Goal: Check status: Check status

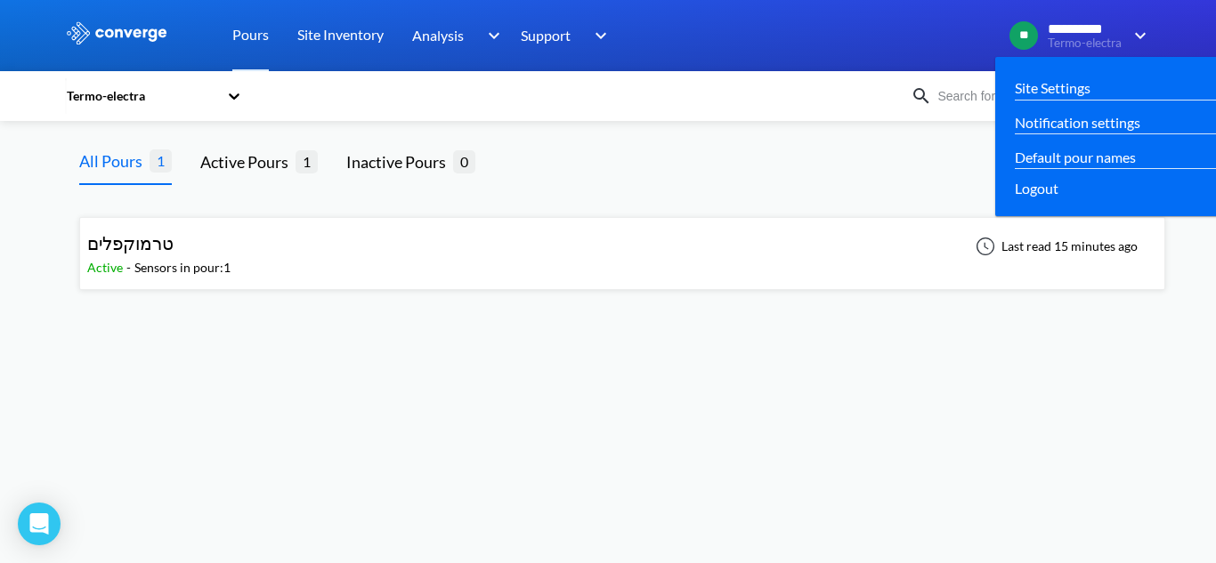
drag, startPoint x: 1033, startPoint y: 21, endPoint x: 1044, endPoint y: 24, distance: 11.9
click at [1044, 24] on div "**********" at bounding box center [1065, 35] width 113 height 29
click at [1094, 24] on span "**********" at bounding box center [1085, 29] width 75 height 16
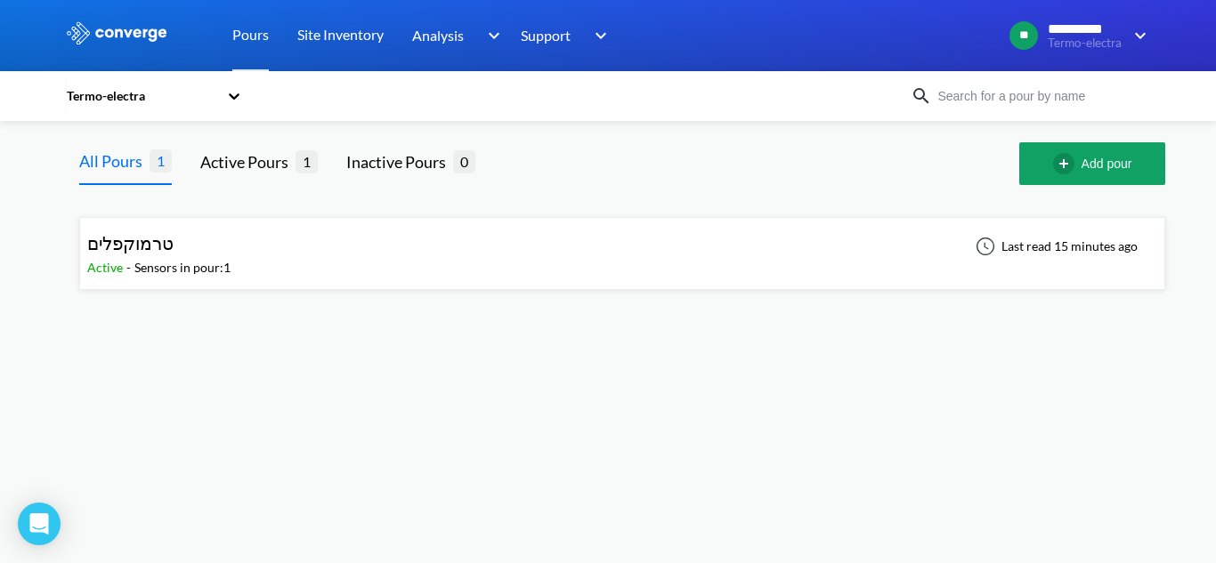
click at [1151, 26] on div at bounding box center [608, 35] width 1216 height 71
click at [261, 51] on link "Pours" at bounding box center [250, 35] width 36 height 71
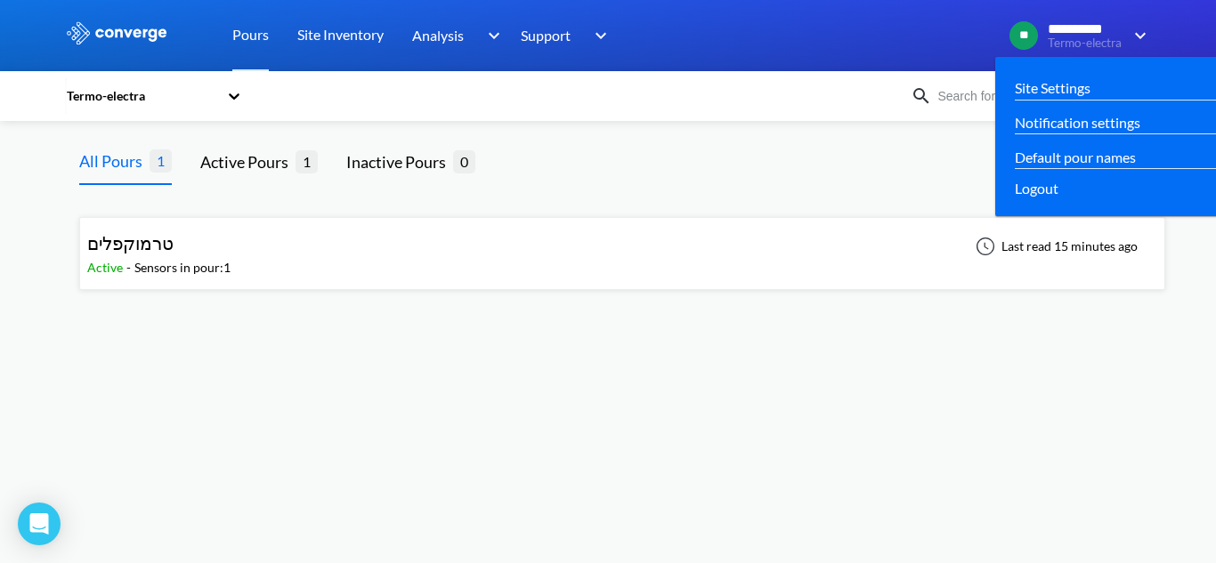
click at [1149, 36] on img at bounding box center [1136, 35] width 28 height 21
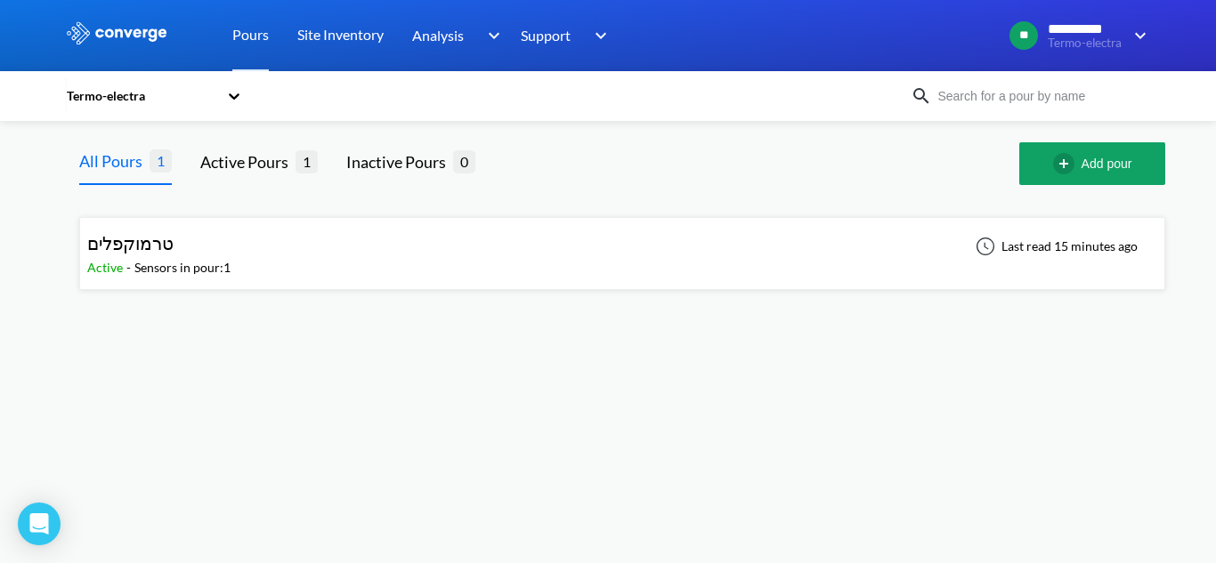
click at [234, 80] on div at bounding box center [234, 96] width 18 height 41
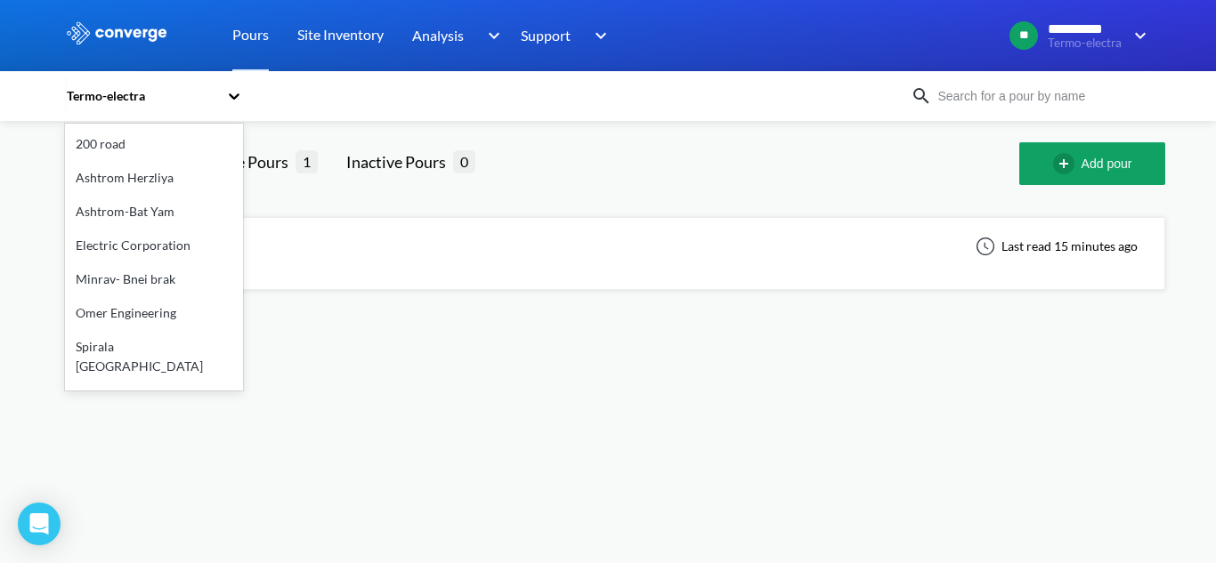
click at [144, 152] on div "200 road" at bounding box center [154, 144] width 178 height 34
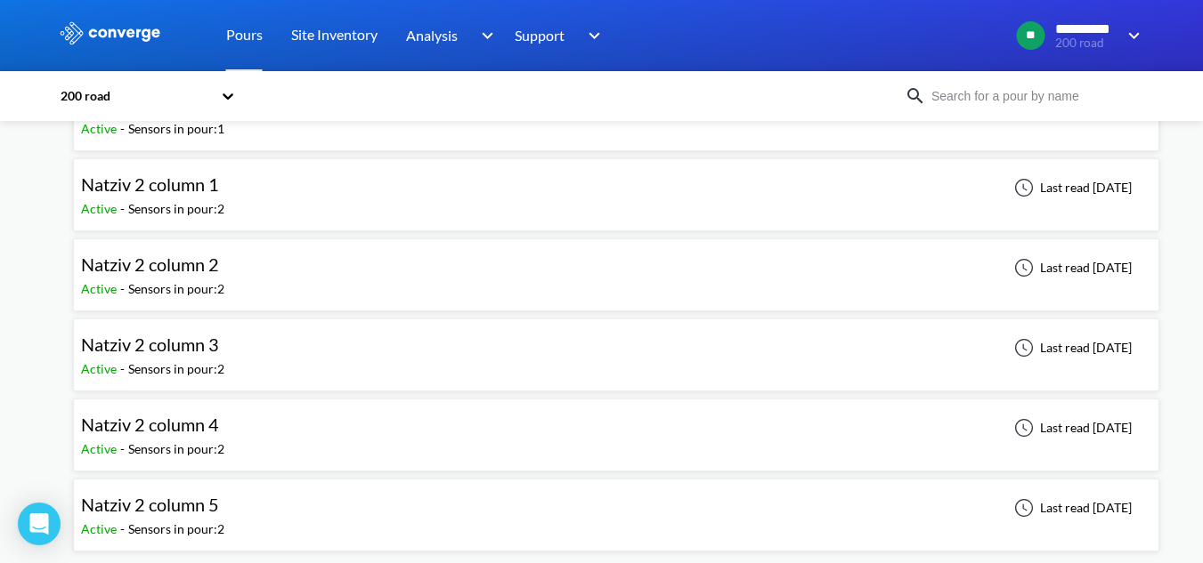
scroll to position [142, 0]
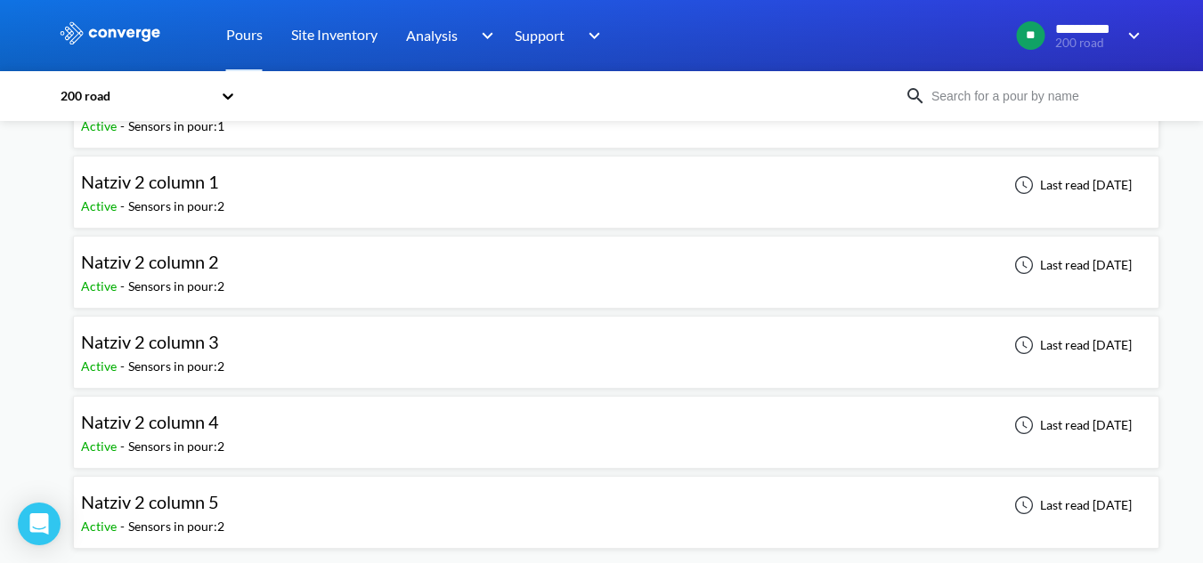
click at [245, 185] on div "Natziv 2 column 1 Active - Sensors in pour: 2 Last read [DATE]" at bounding box center [616, 192] width 1070 height 57
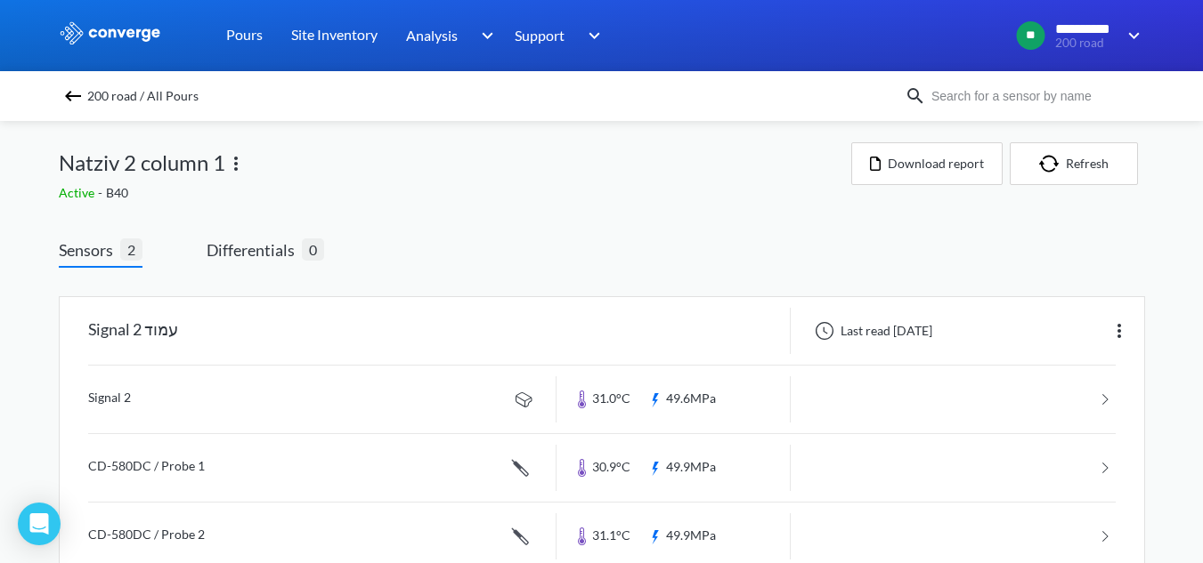
click at [239, 401] on link at bounding box center [601, 400] width 1027 height 68
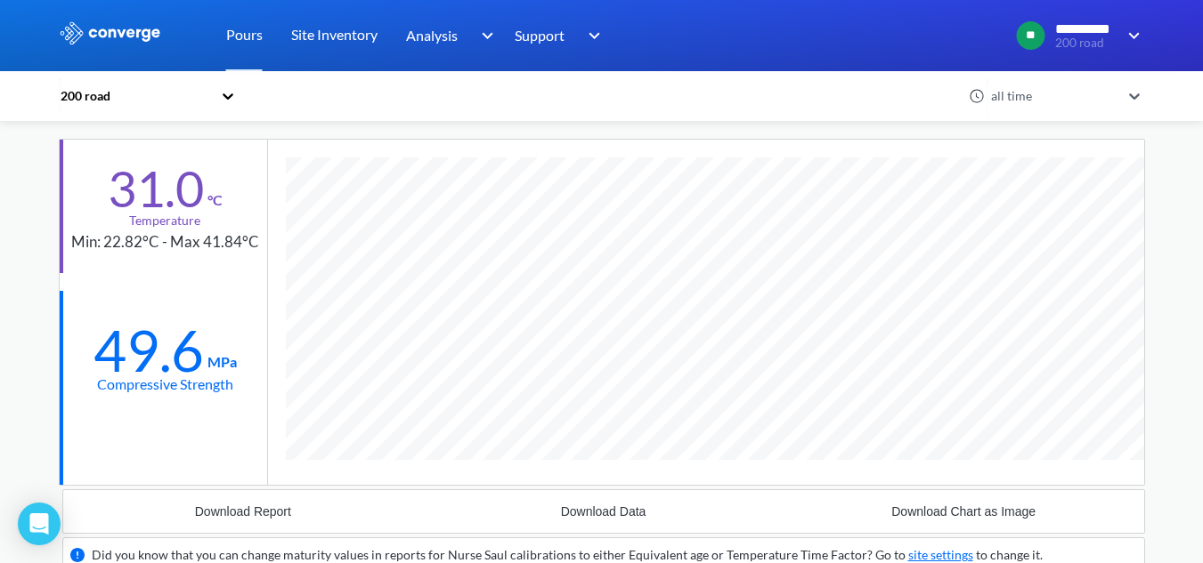
scroll to position [118, 0]
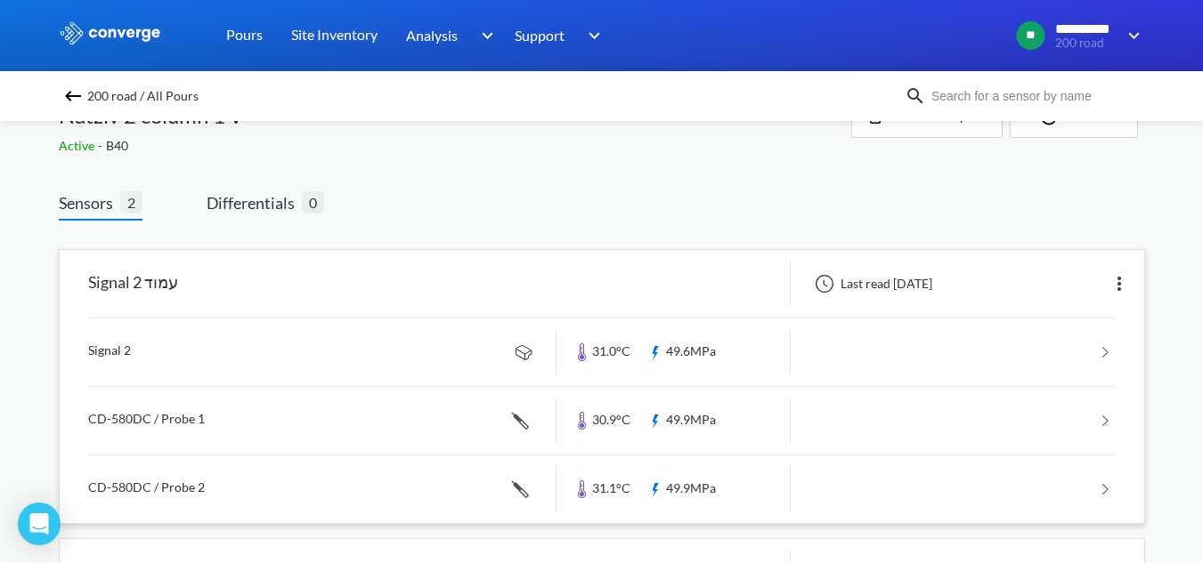
scroll to position [89, 0]
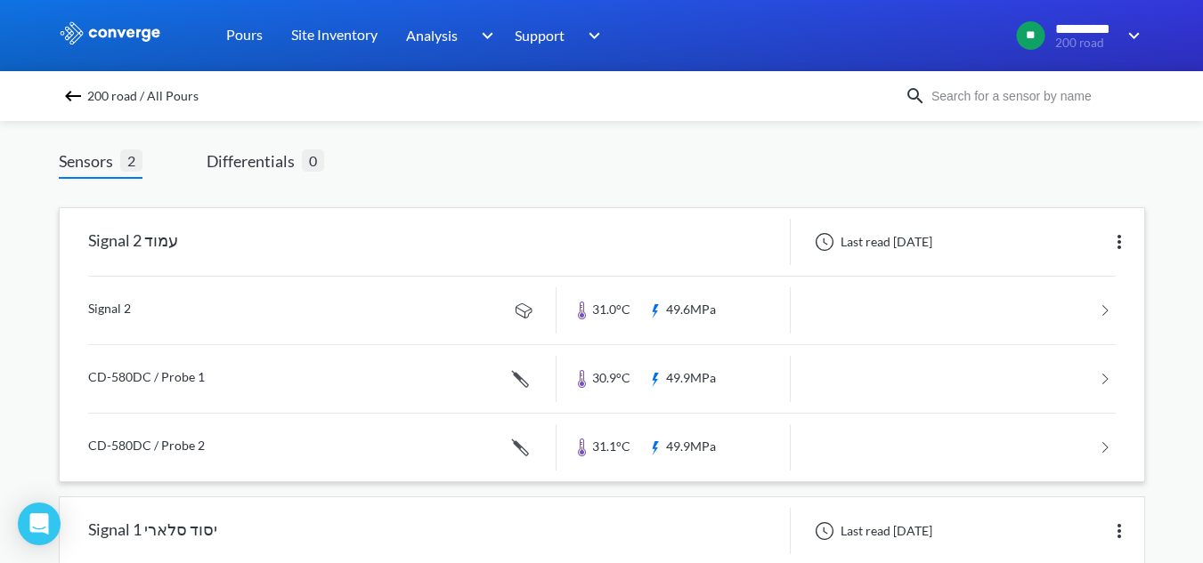
click at [210, 381] on link at bounding box center [601, 379] width 1027 height 68
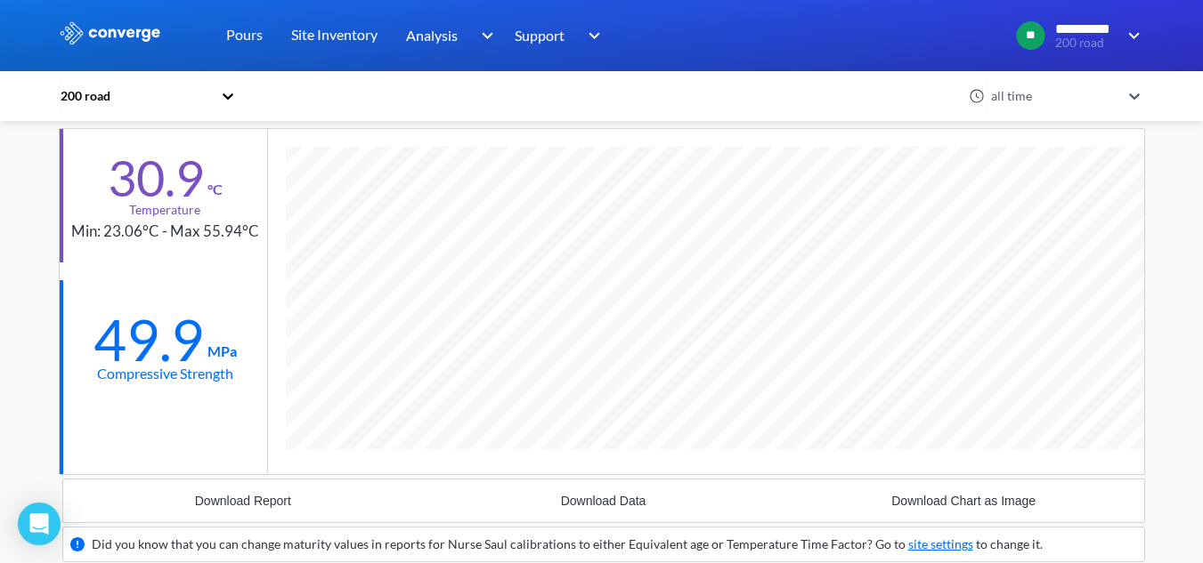
scroll to position [89, 0]
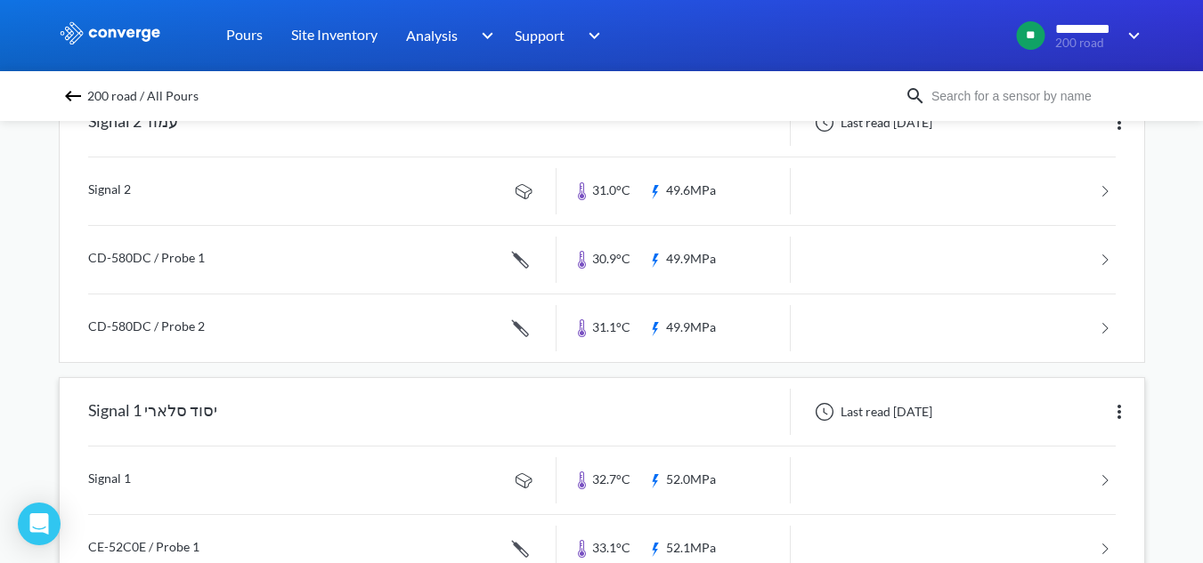
scroll to position [264, 0]
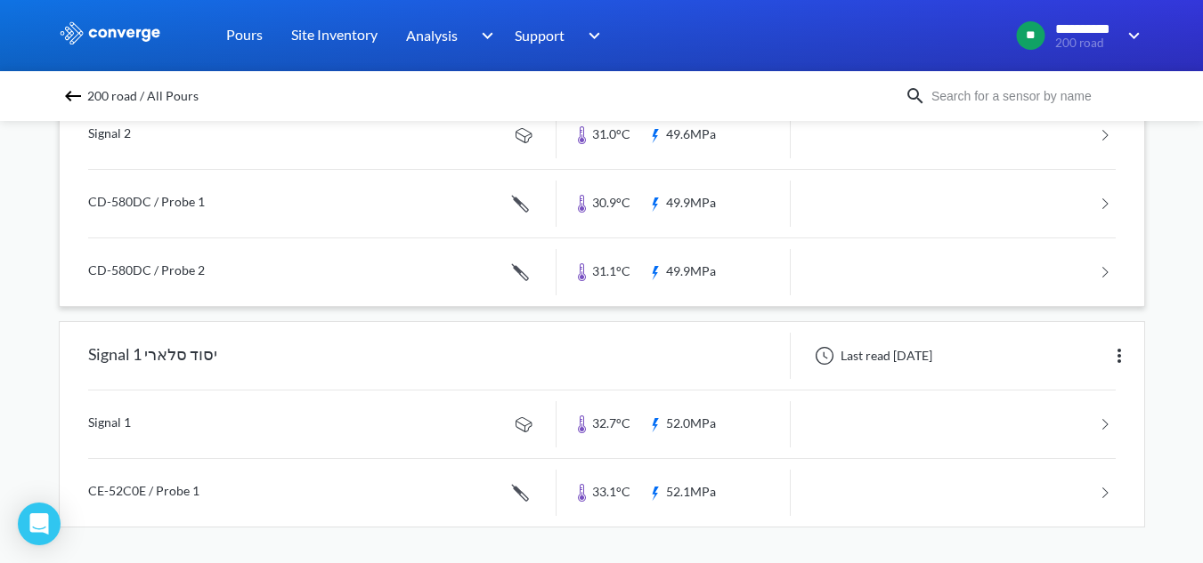
click at [297, 266] on link at bounding box center [601, 273] width 1027 height 68
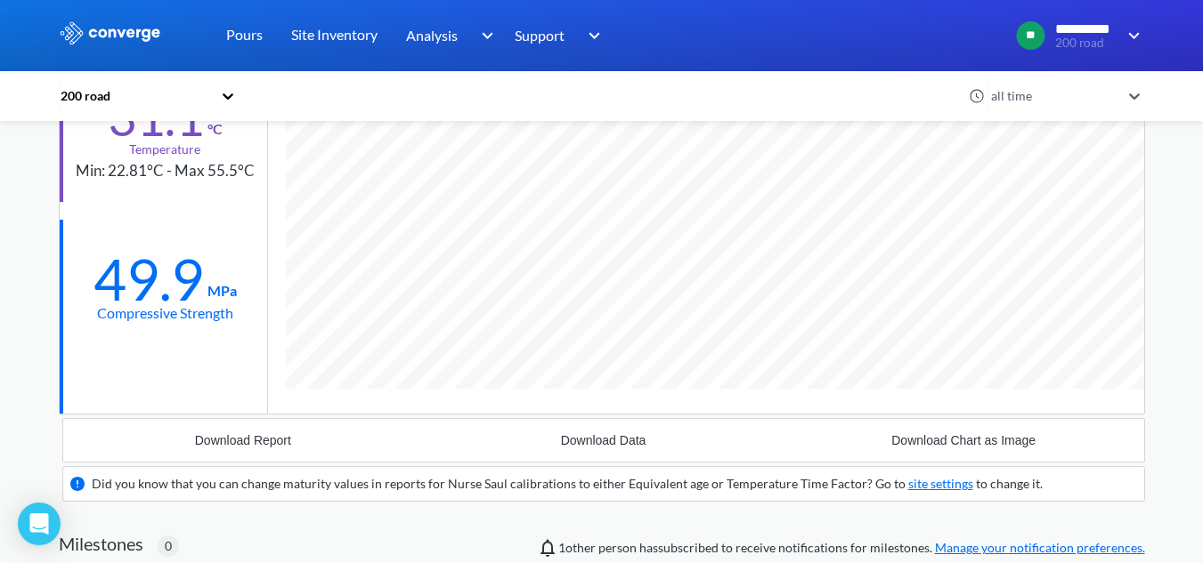
scroll to position [178, 0]
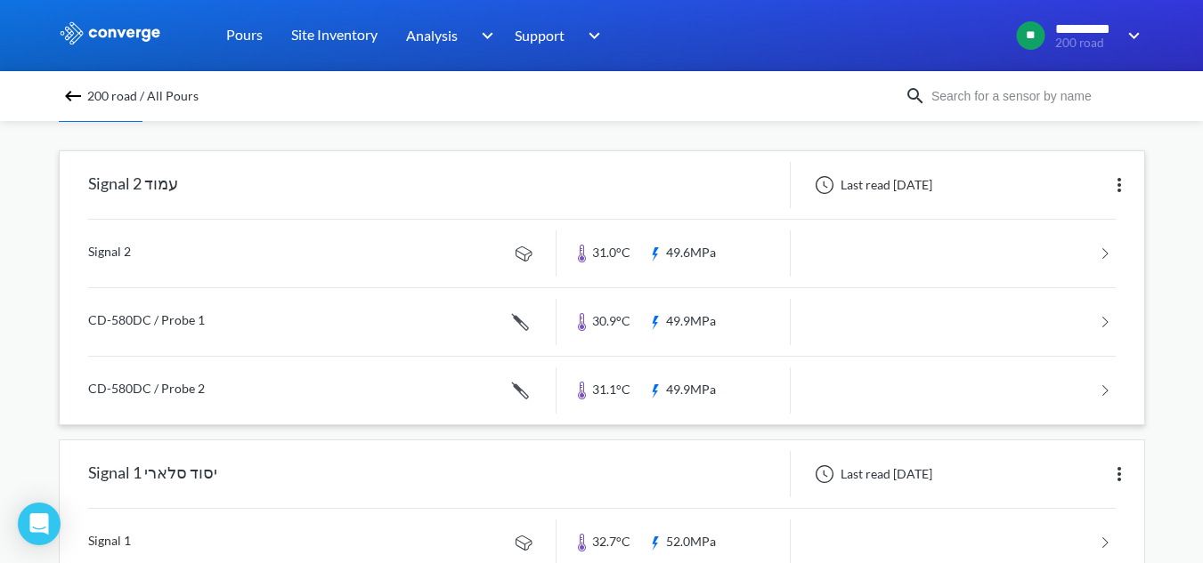
scroll to position [178, 0]
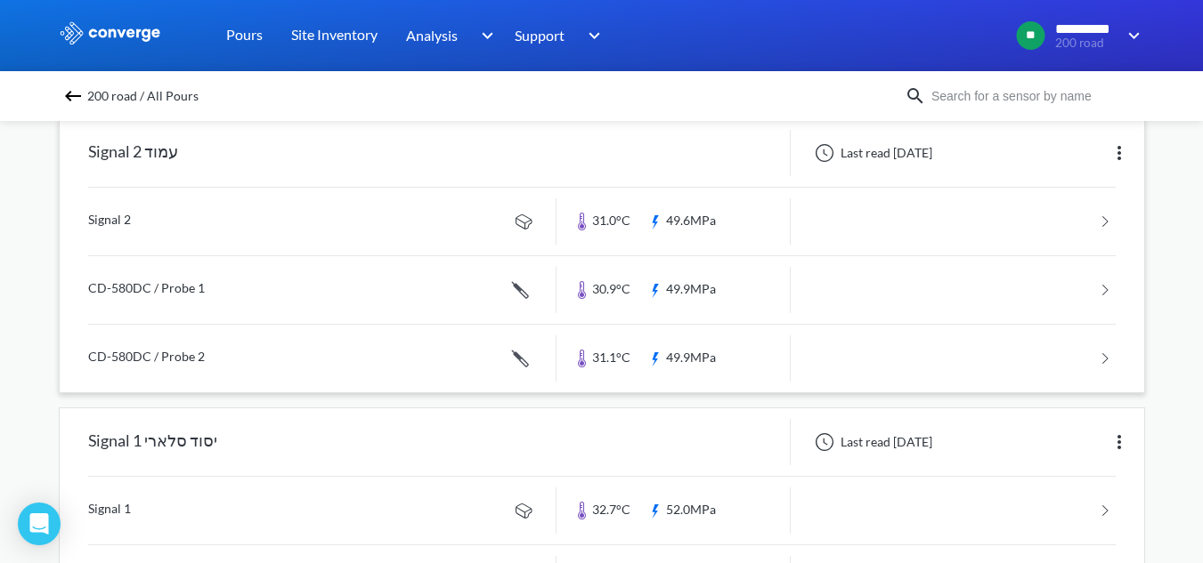
click at [213, 219] on link at bounding box center [601, 222] width 1027 height 68
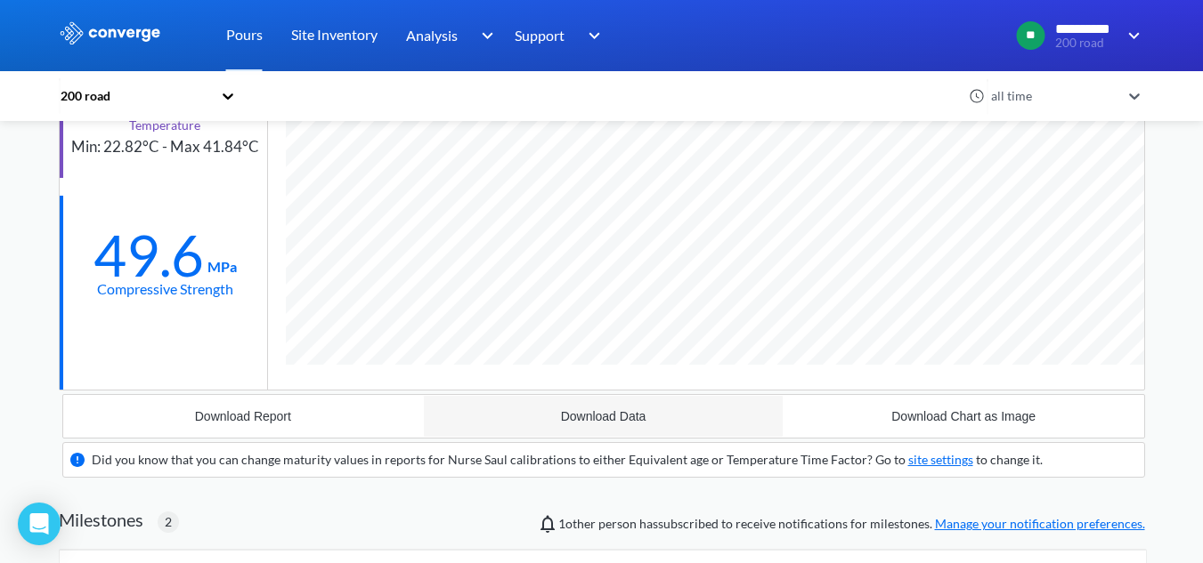
scroll to position [156, 0]
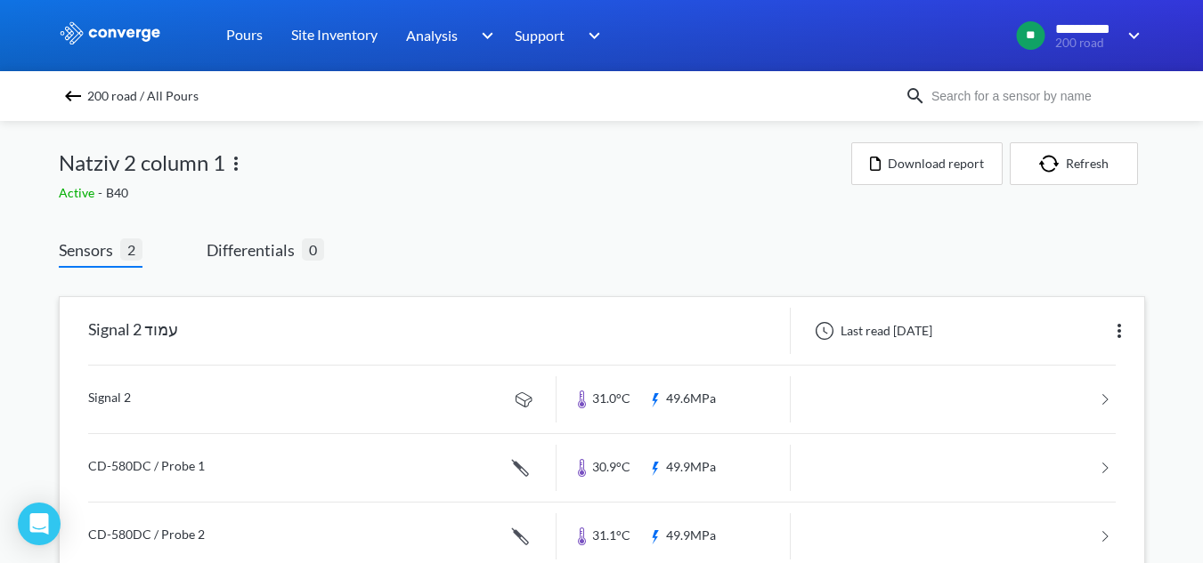
scroll to position [89, 0]
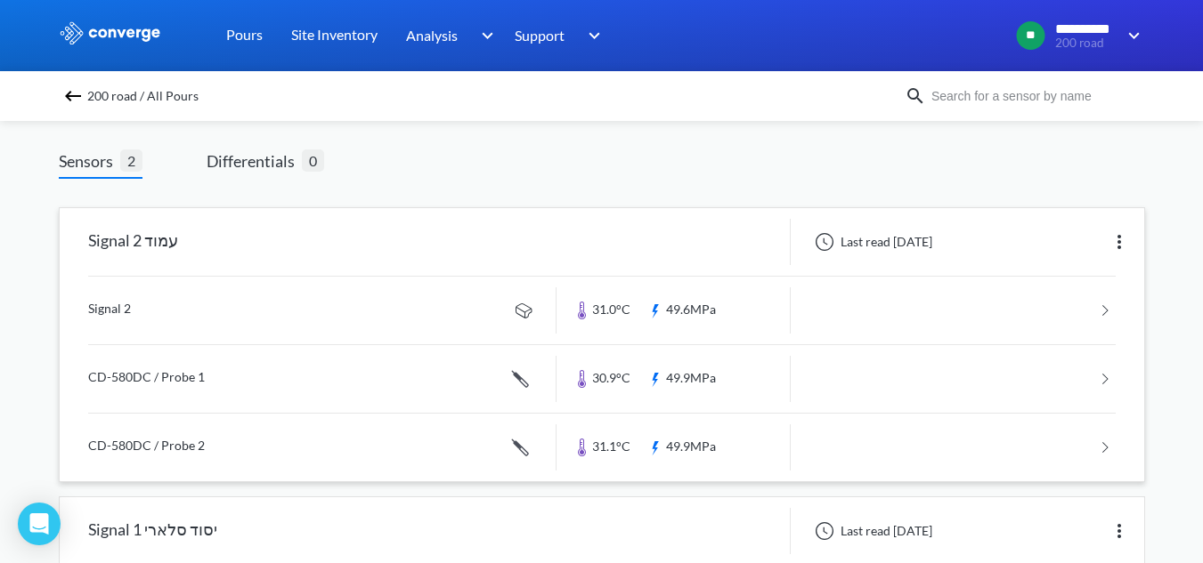
click at [190, 372] on link at bounding box center [601, 379] width 1027 height 68
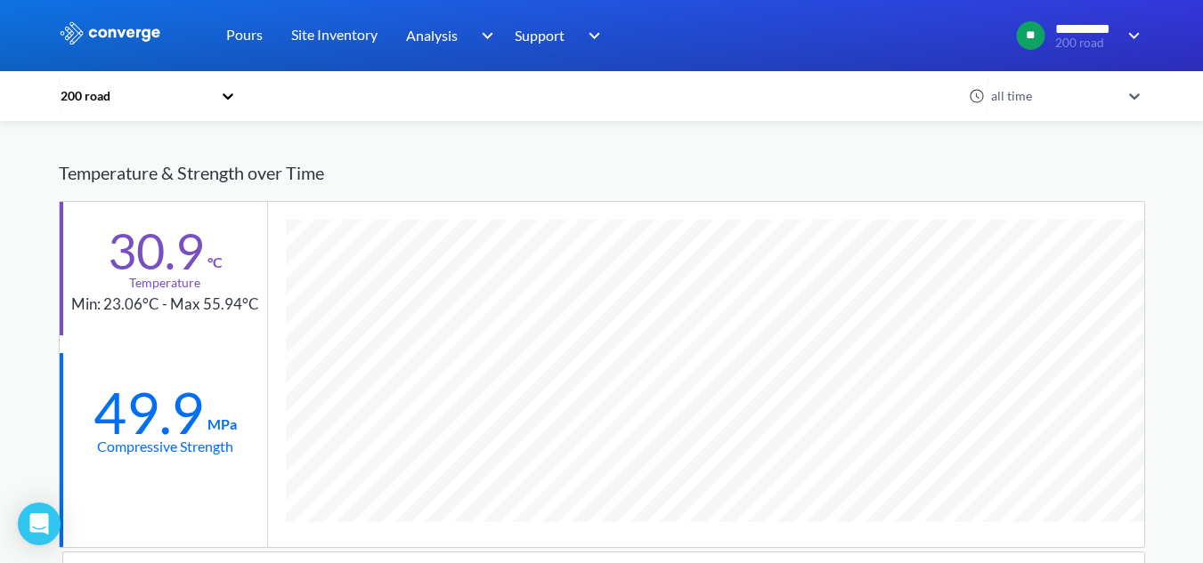
scroll to position [89, 0]
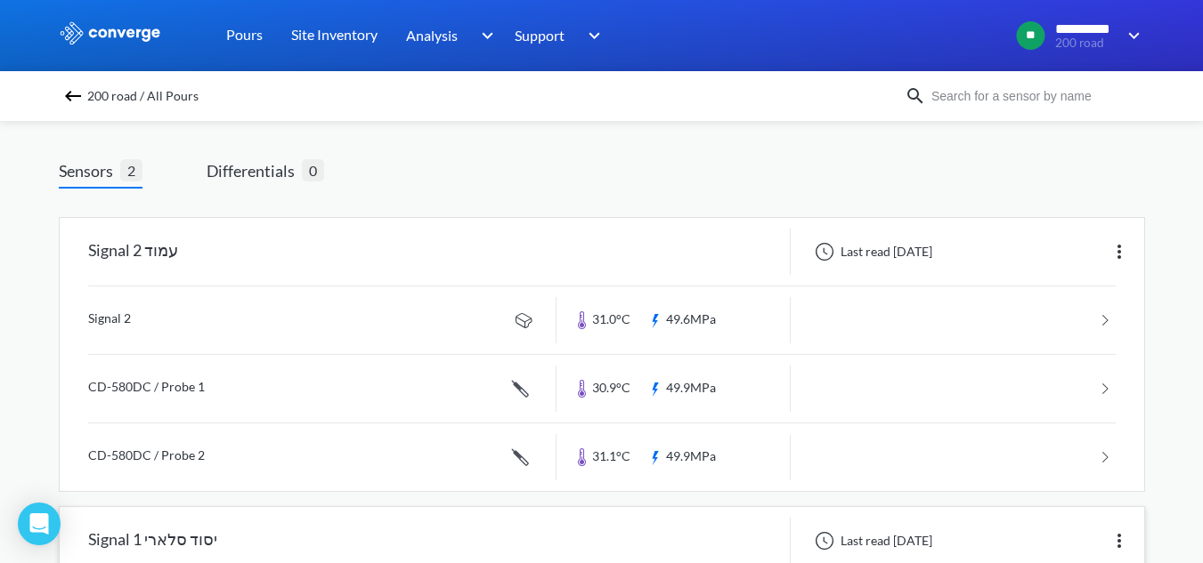
scroll to position [178, 0]
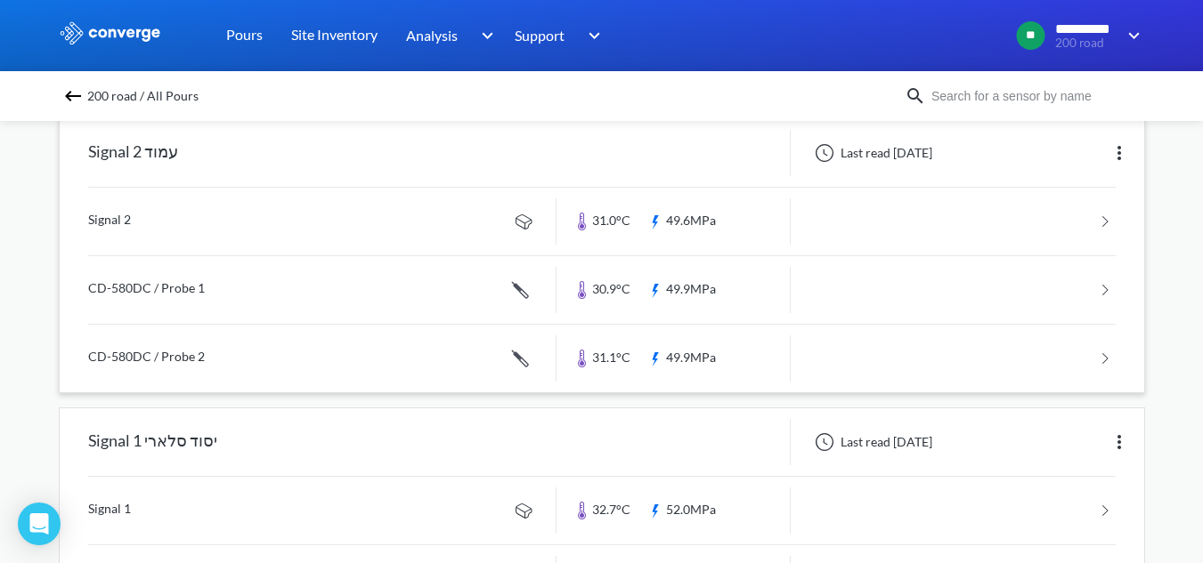
click at [256, 373] on link at bounding box center [601, 359] width 1027 height 68
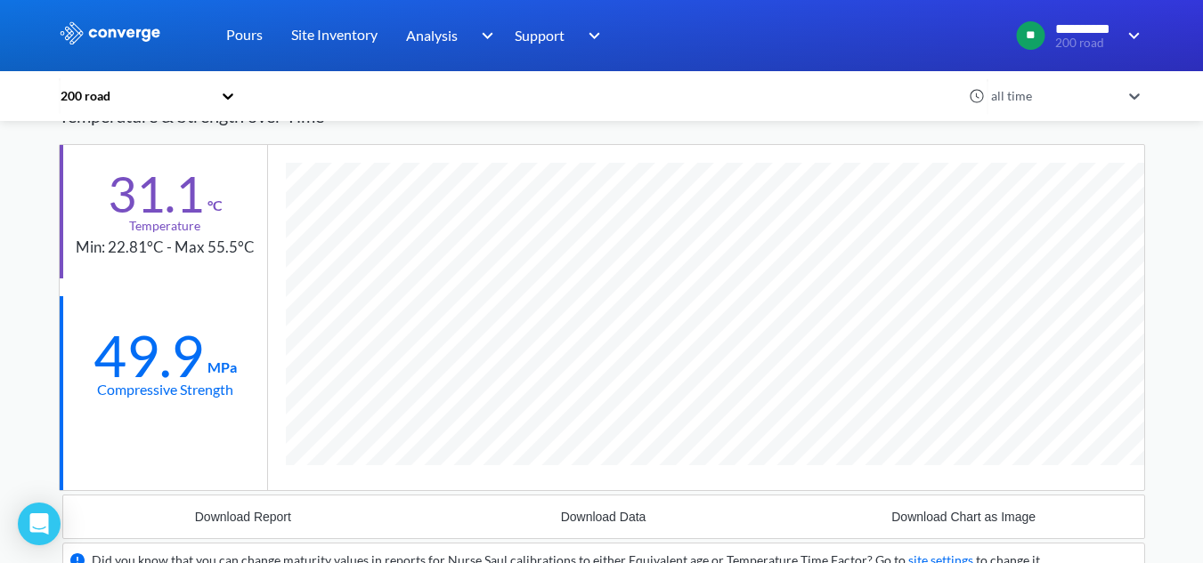
scroll to position [73, 0]
